Goal: Check status

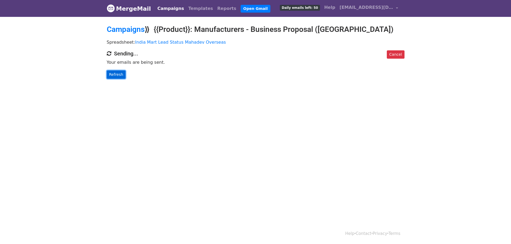
click at [111, 71] on link "Refresh" at bounding box center [116, 74] width 19 height 8
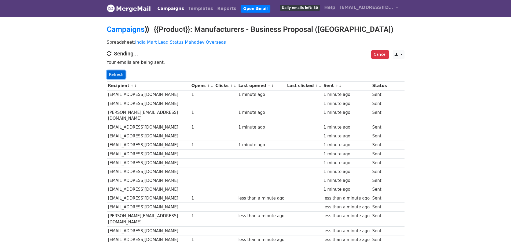
click at [117, 72] on link "Refresh" at bounding box center [116, 74] width 19 height 8
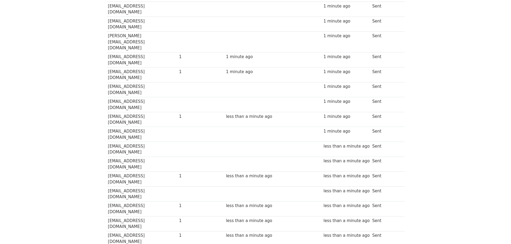
scroll to position [339, 0]
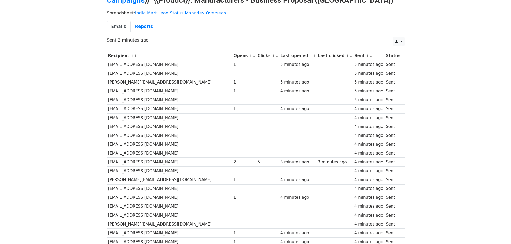
scroll to position [27, 0]
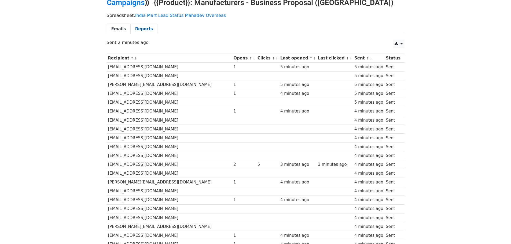
click at [134, 31] on link "Reports" at bounding box center [144, 29] width 27 height 11
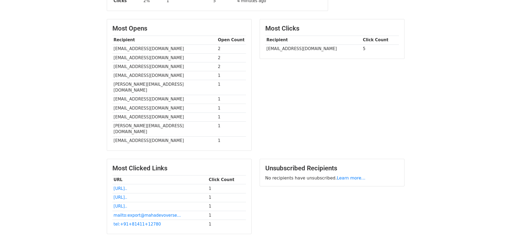
scroll to position [118, 0]
